Goal: Transaction & Acquisition: Purchase product/service

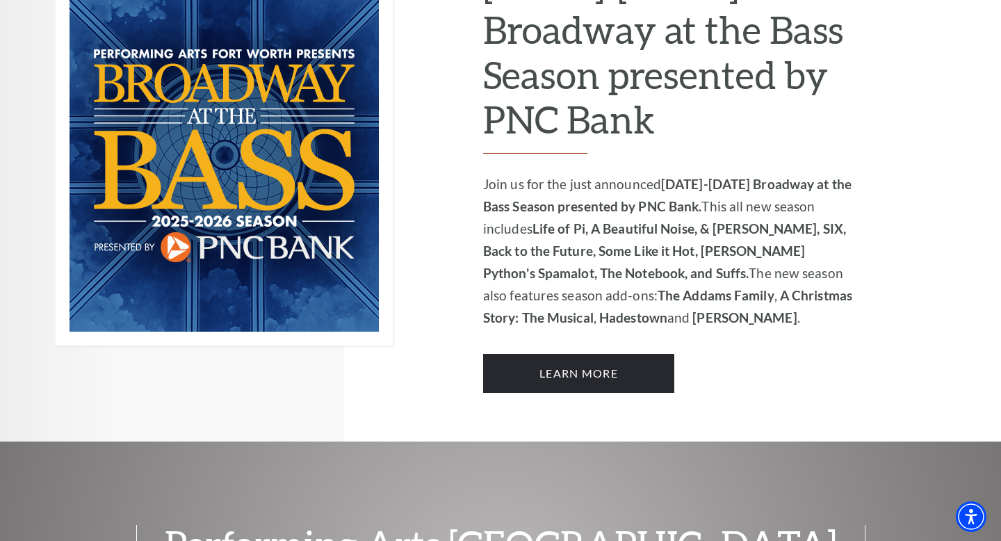
scroll to position [973, 0]
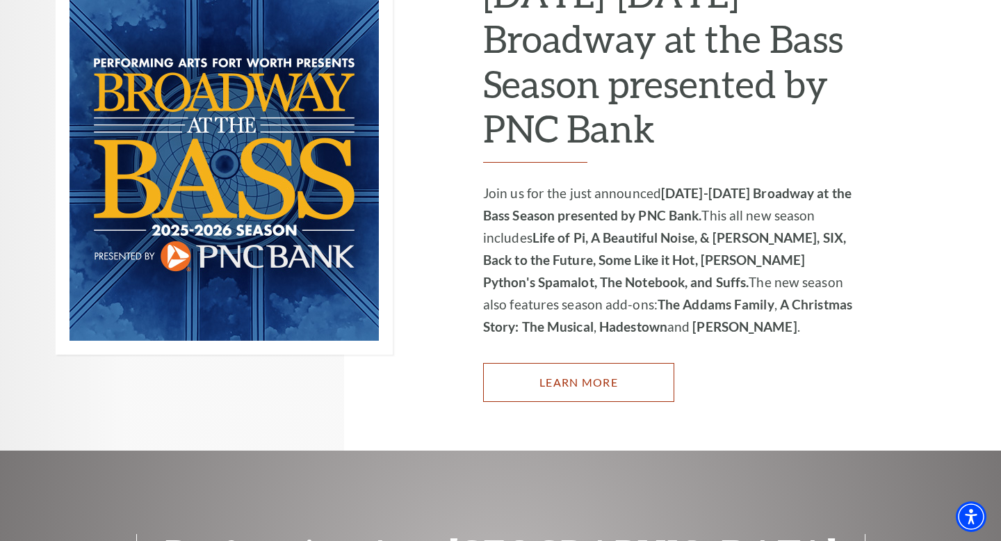
click at [590, 370] on link "Learn More" at bounding box center [578, 382] width 191 height 39
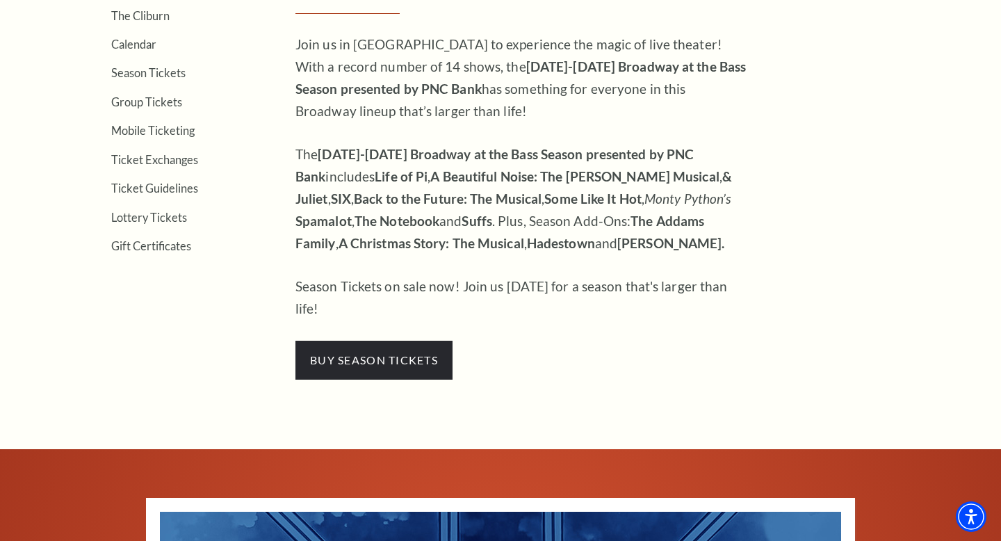
scroll to position [500, 0]
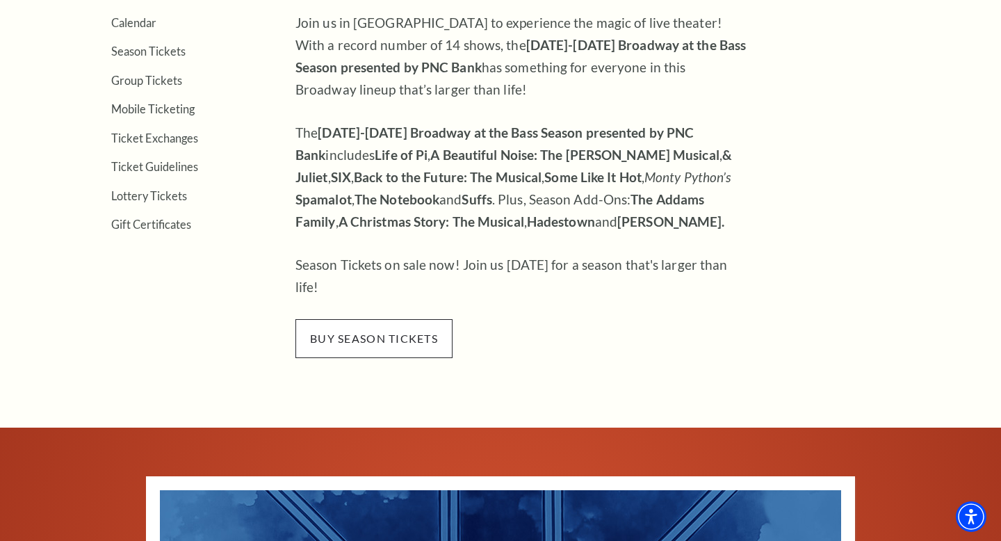
click at [387, 319] on span "buy season tickets" at bounding box center [373, 338] width 157 height 39
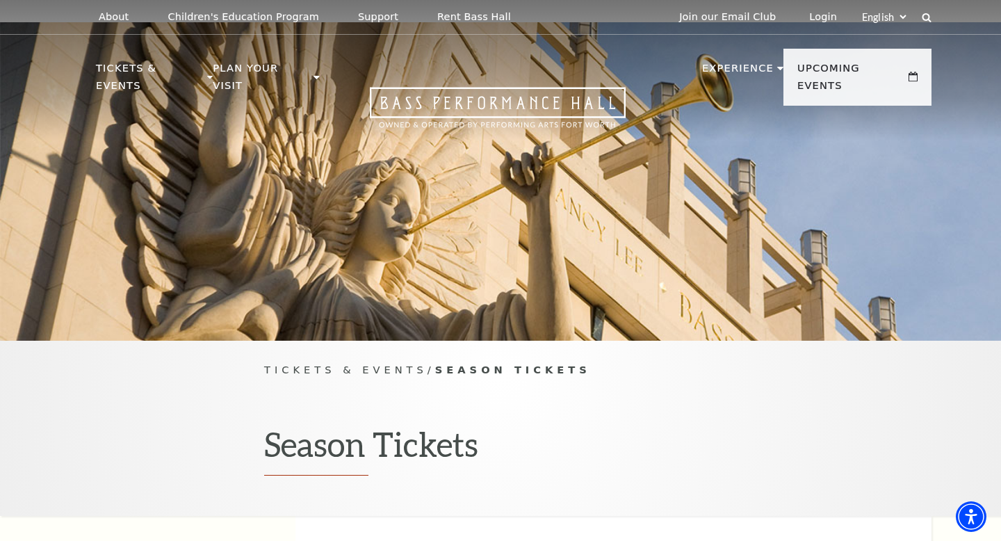
click at [741, 341] on div "Tickets & Events / Season Tickets Season Tickets" at bounding box center [500, 428] width 1001 height 175
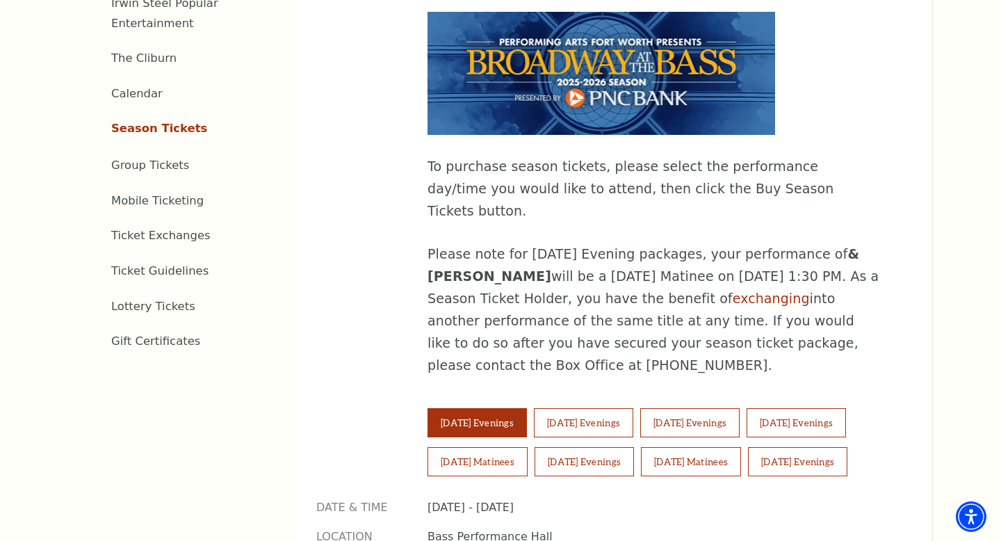
scroll to position [667, 0]
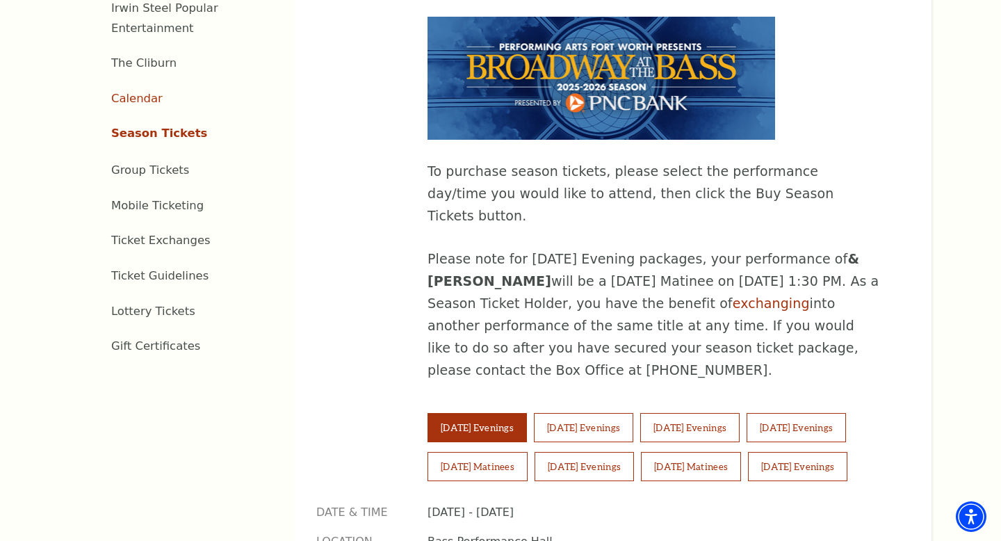
click at [138, 92] on link "Calendar" at bounding box center [136, 98] width 51 height 13
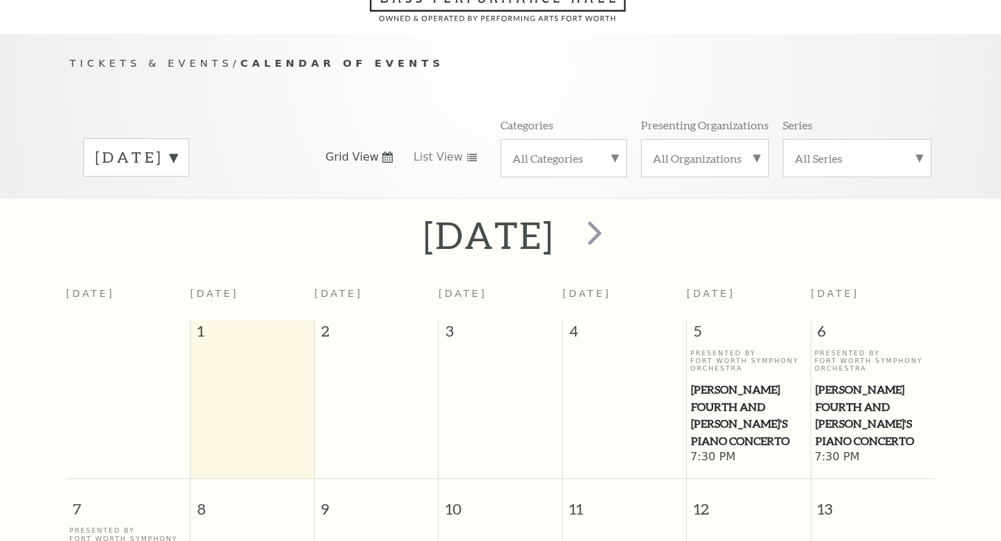
scroll to position [123, 0]
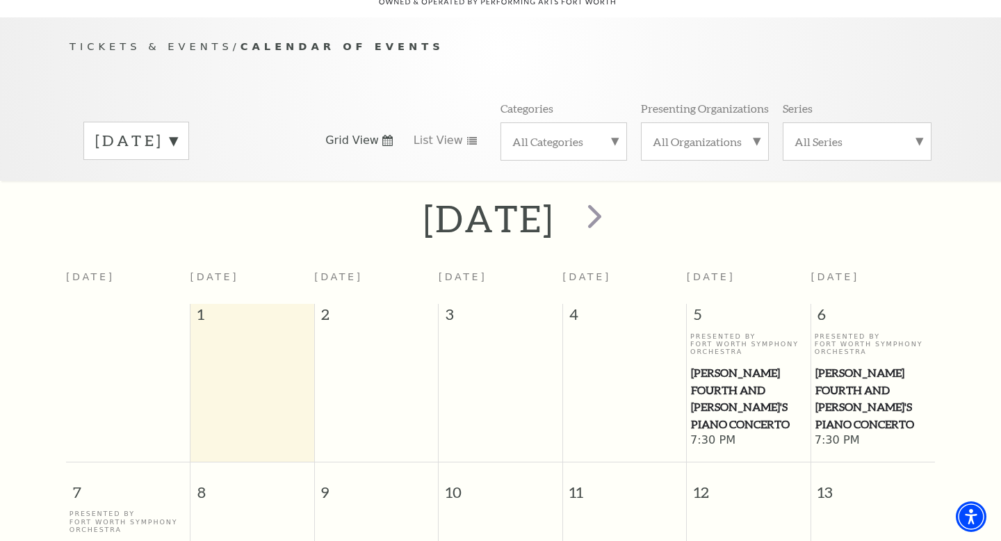
click at [992, 194] on div "September 2025" at bounding box center [500, 218] width 1001 height 49
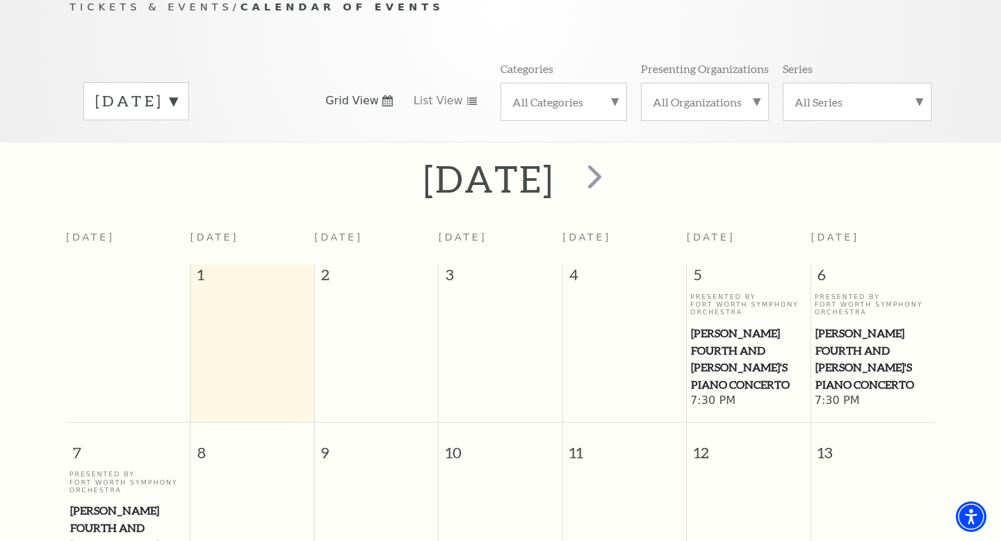
scroll to position [151, 0]
click at [614, 171] on span "next" at bounding box center [595, 177] width 40 height 40
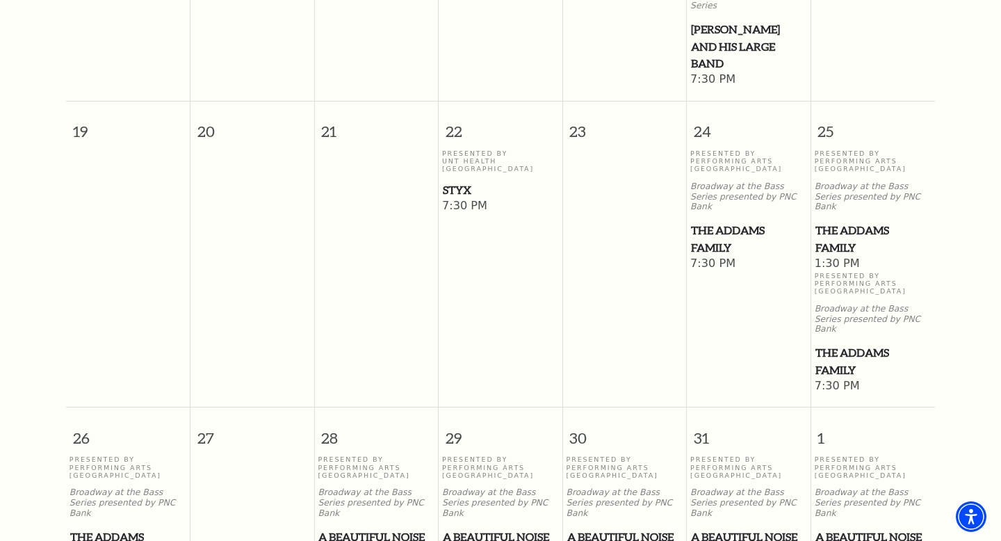
scroll to position [890, 0]
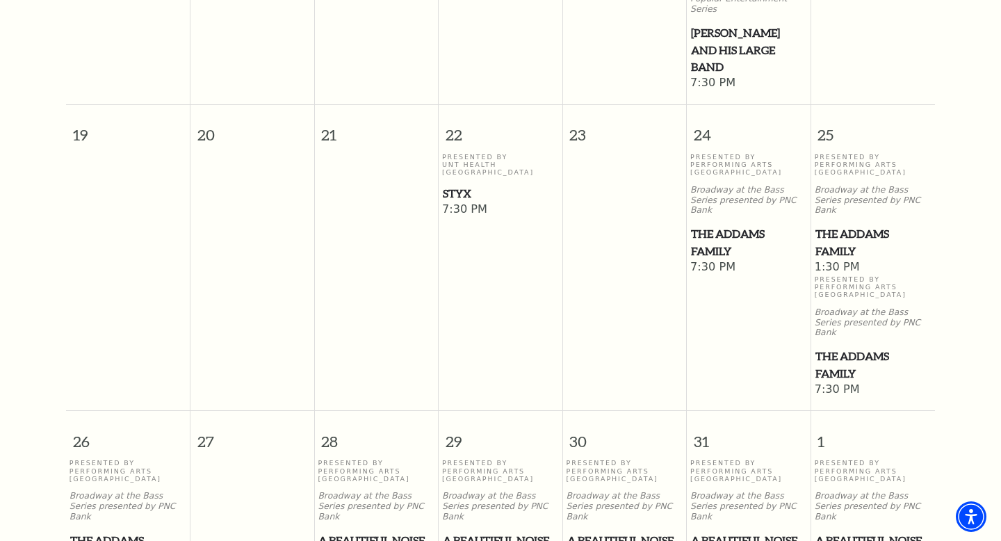
click at [840, 347] on span "The Addams Family" at bounding box center [873, 364] width 116 height 34
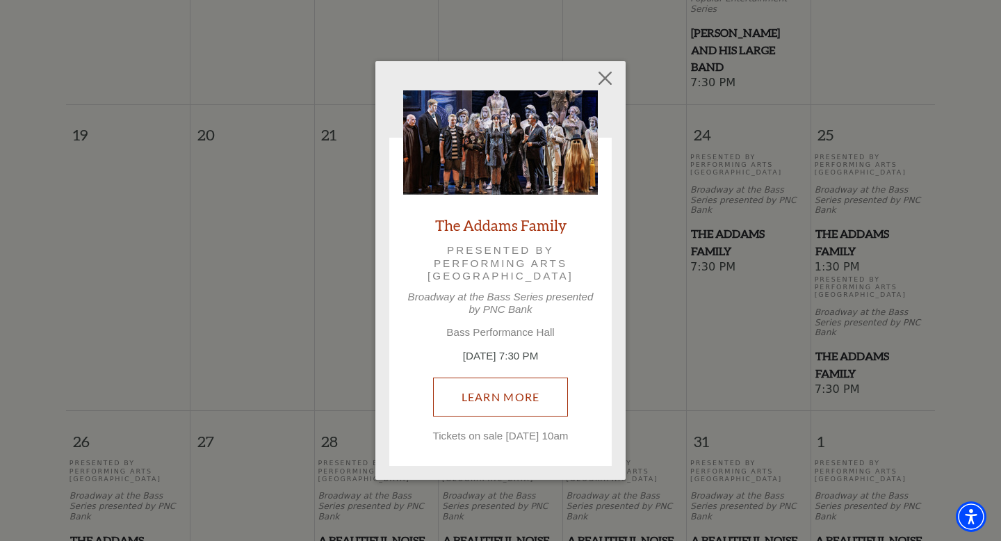
click at [513, 400] on link "Learn More" at bounding box center [501, 396] width 136 height 39
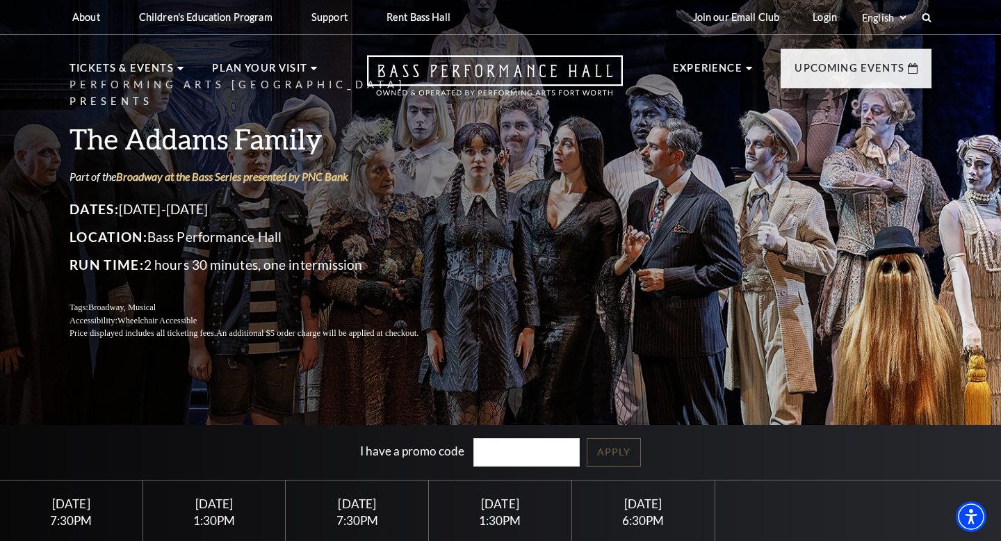
click at [696, 314] on div "Performing Arts Fort Worth Presents The Addams Family Part of the Broadway at t…" at bounding box center [500, 209] width 889 height 292
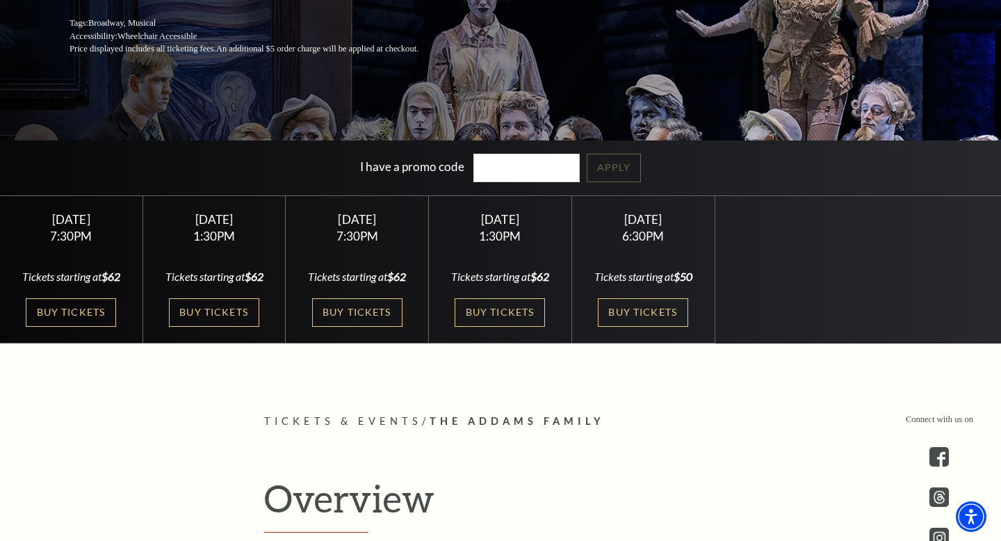
scroll to position [306, 0]
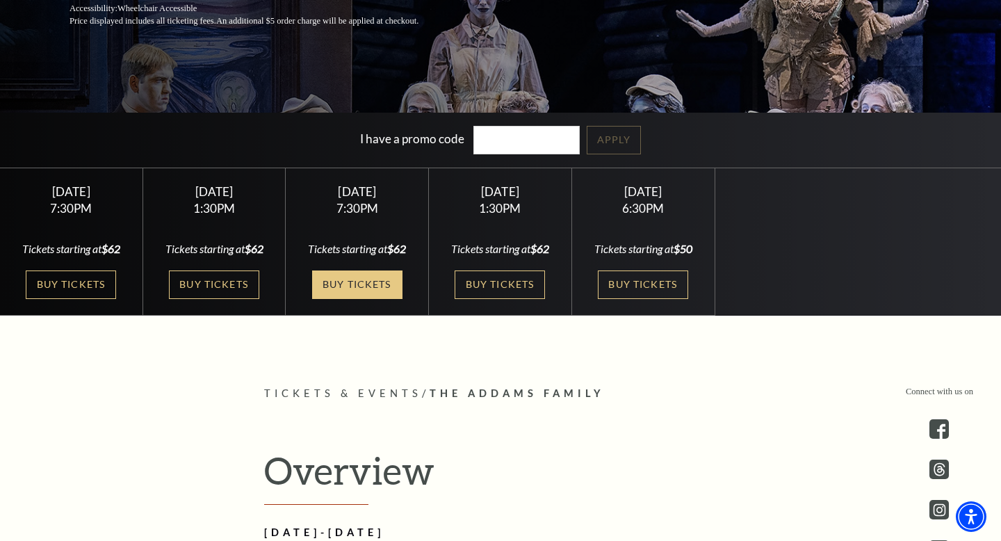
click at [368, 298] on link "Buy Tickets" at bounding box center [357, 284] width 90 height 28
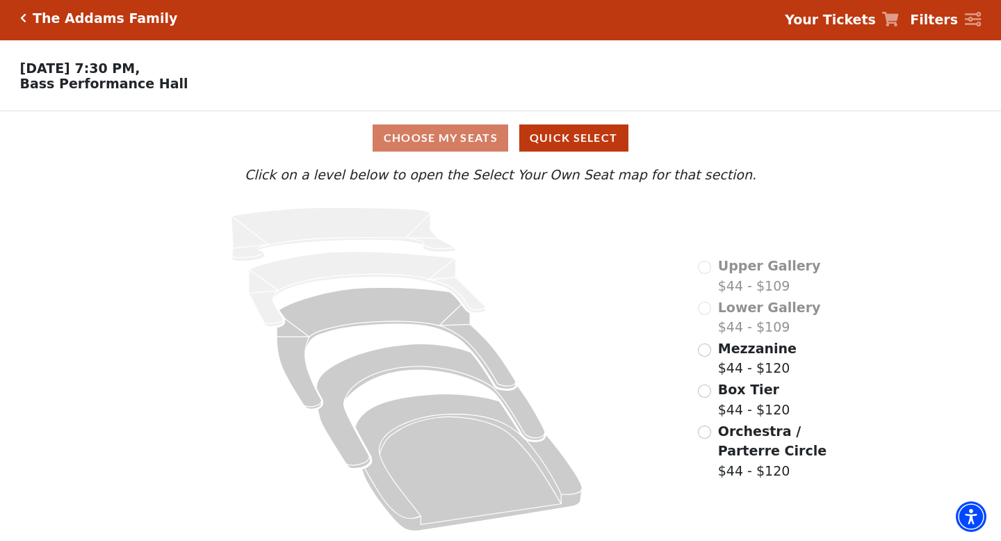
scroll to position [4, 0]
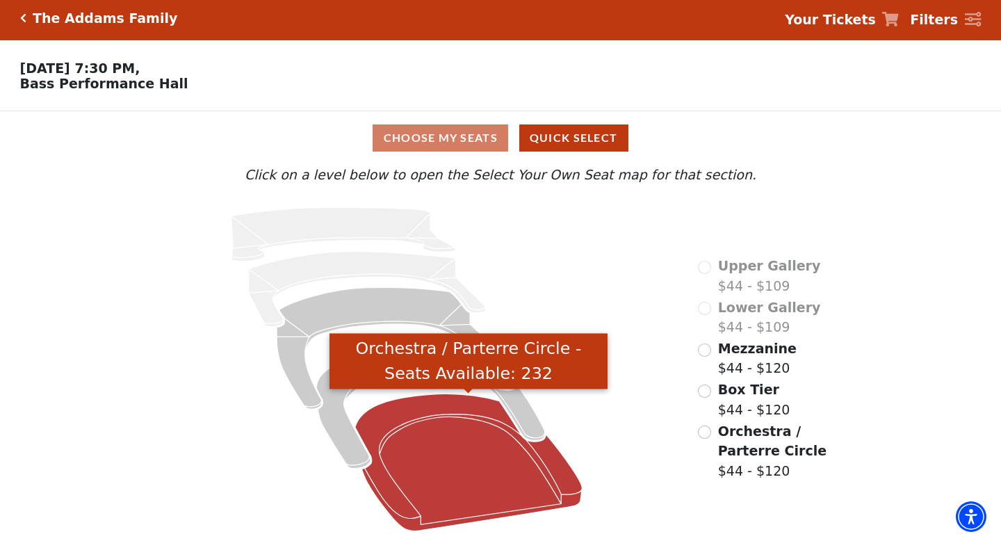
click at [460, 486] on icon "Orchestra / Parterre Circle - Seats Available: 232" at bounding box center [468, 461] width 227 height 137
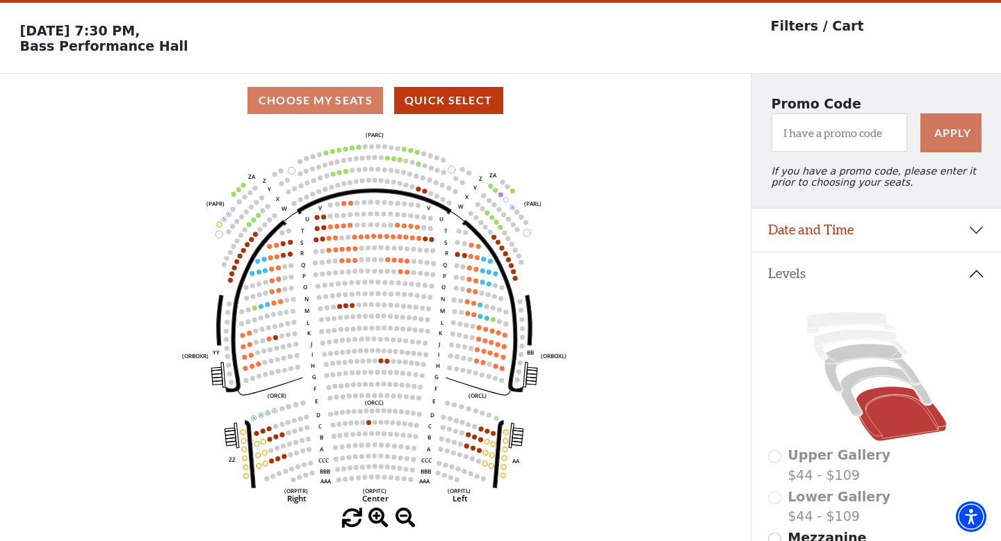
scroll to position [64, 0]
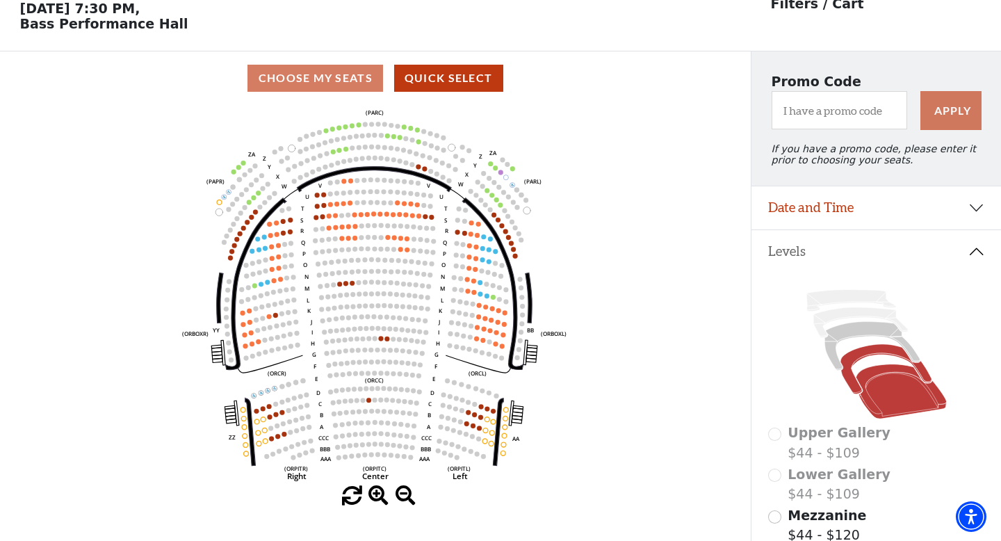
click at [878, 349] on icon at bounding box center [885, 368] width 91 height 49
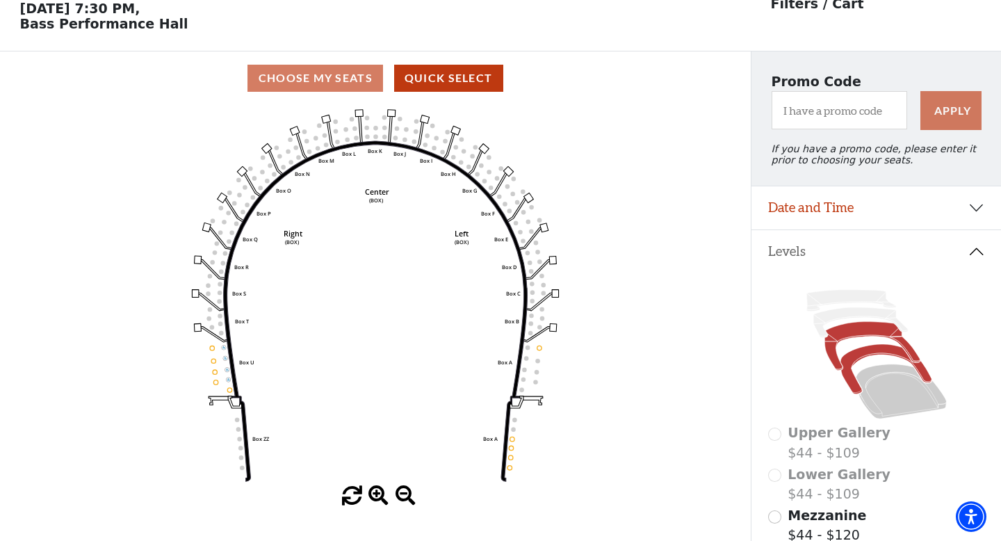
click at [862, 327] on icon at bounding box center [871, 346] width 95 height 49
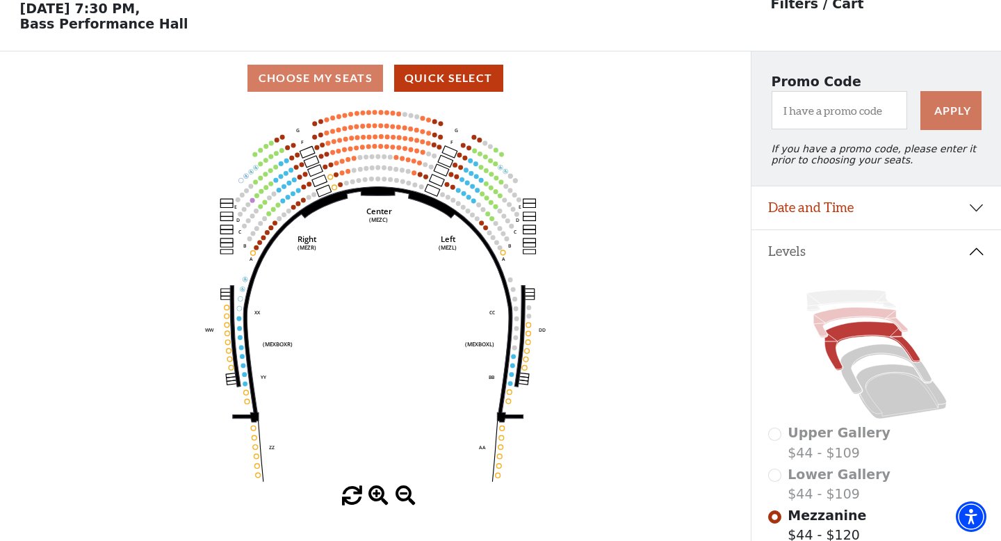
click at [838, 313] on icon at bounding box center [860, 322] width 95 height 30
click at [845, 311] on icon at bounding box center [860, 322] width 95 height 30
click at [844, 295] on icon at bounding box center [850, 301] width 89 height 22
click at [691, 343] on icon "Center (MEZC) Right (MEZR) Left (MEZL) (MEXBOXR) (MEXBOXL) XX WW CC DD YY BB ZZ…" at bounding box center [375, 295] width 675 height 381
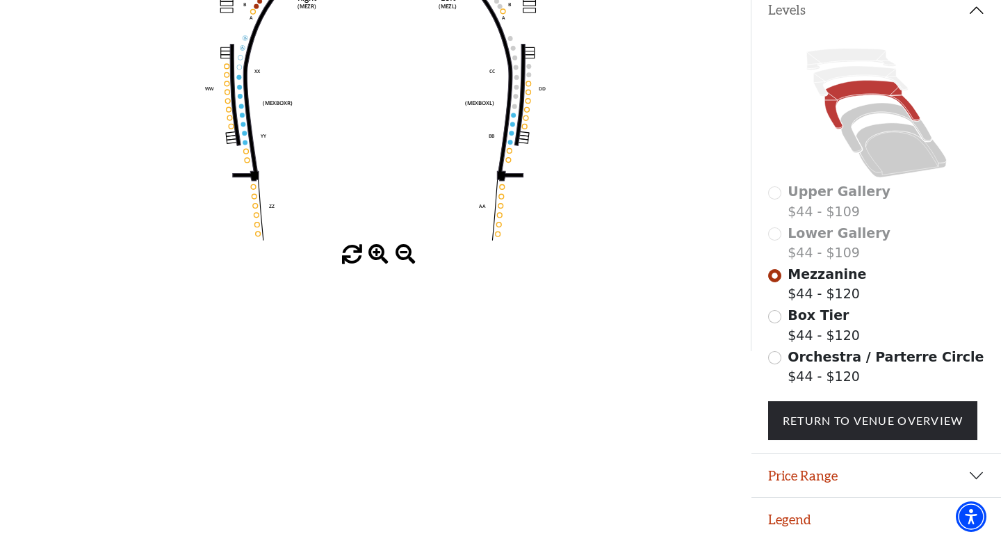
scroll to position [307, 0]
